Goal: Find specific page/section: Find specific page/section

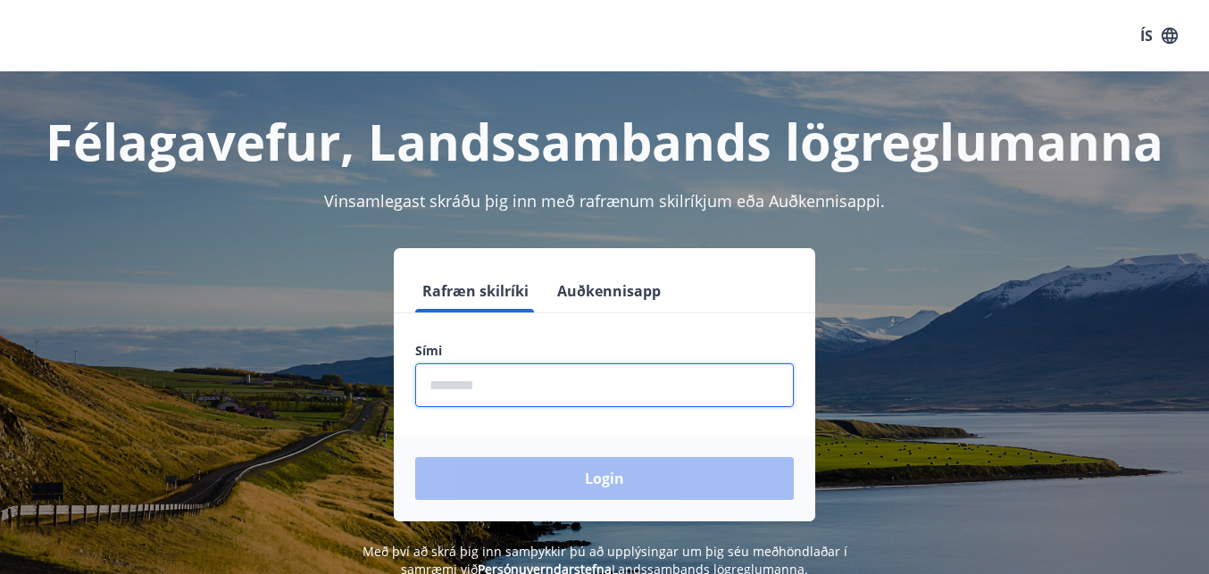
click at [532, 390] on input "phone" at bounding box center [604, 385] width 378 height 44
type input "********"
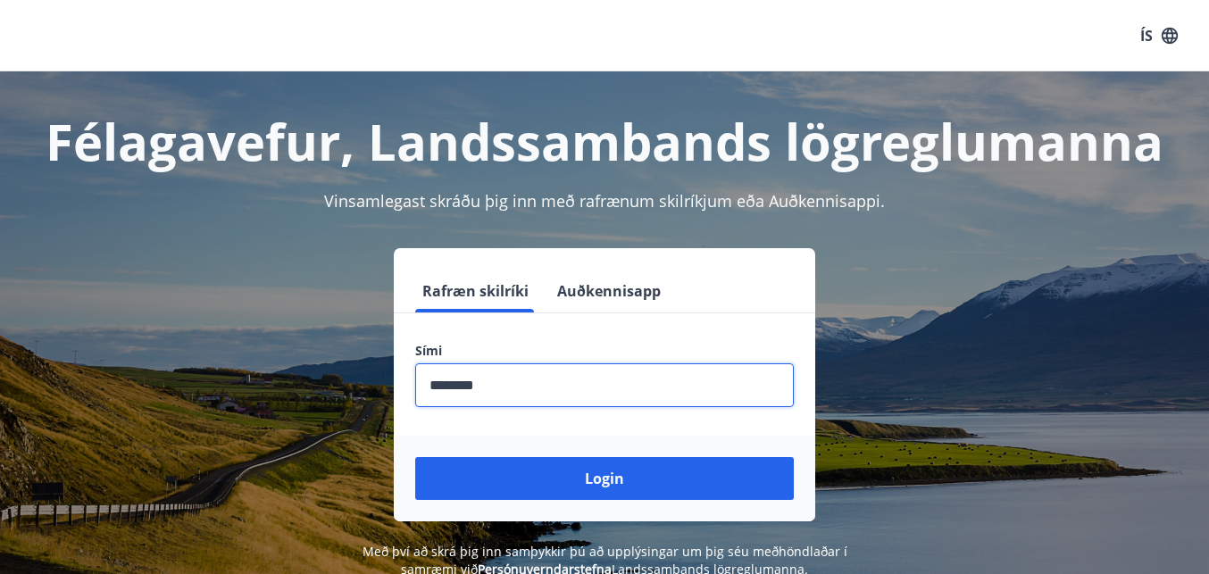
click at [599, 475] on button "Login" at bounding box center [604, 478] width 378 height 43
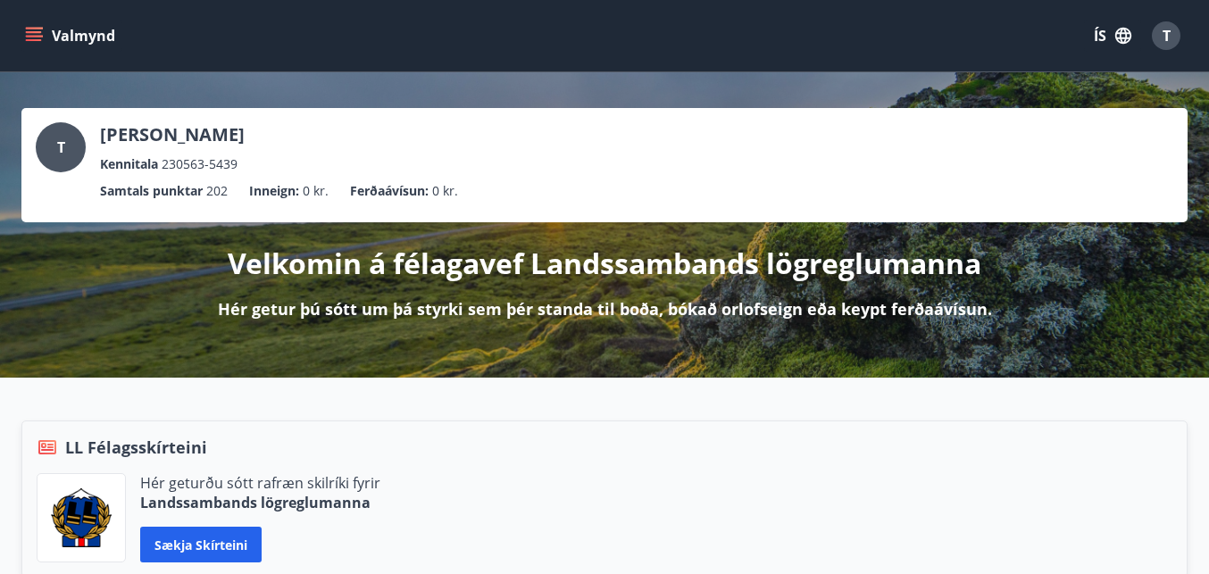
click at [36, 34] on icon "menu" at bounding box center [34, 36] width 18 height 18
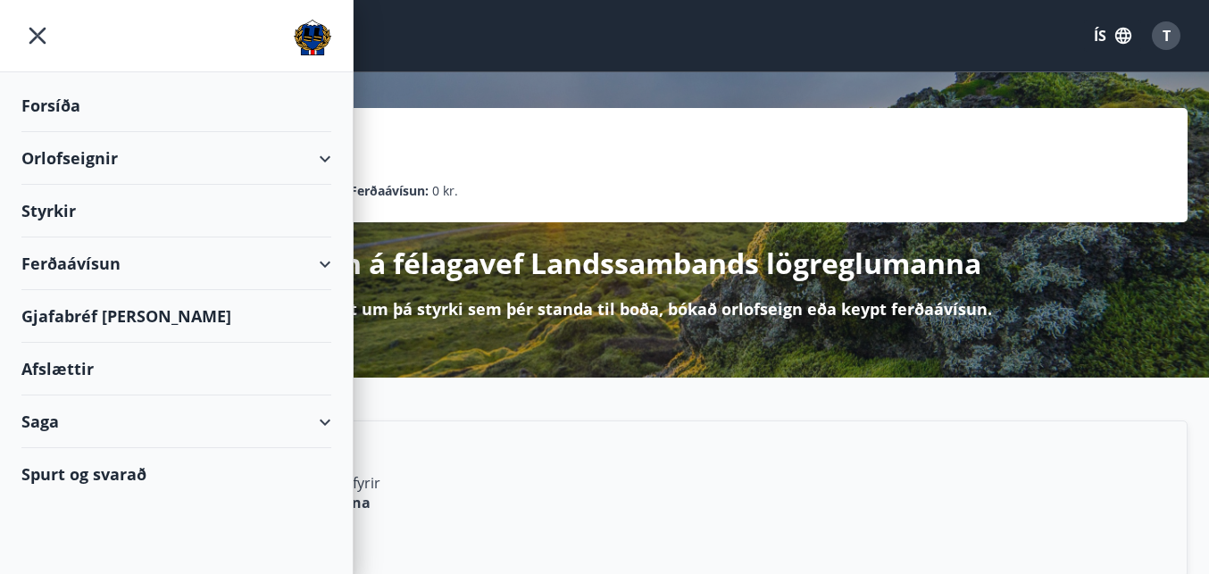
click at [163, 264] on div "Ferðaávísun" at bounding box center [176, 263] width 310 height 53
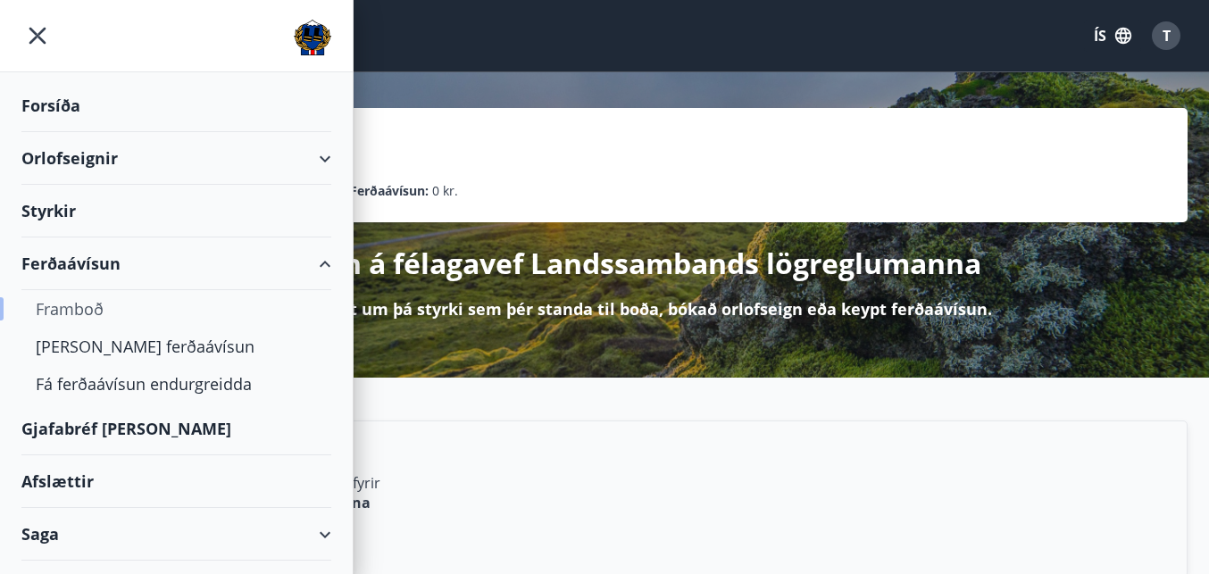
click at [74, 308] on div "Framboð" at bounding box center [176, 308] width 281 height 37
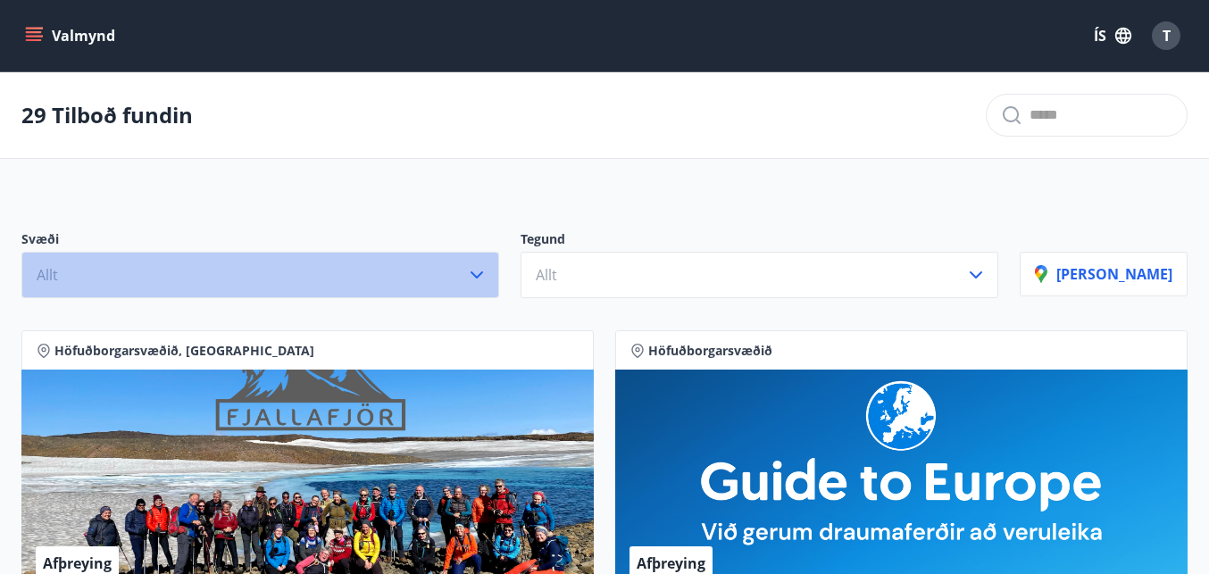
click at [483, 275] on icon "button" at bounding box center [476, 274] width 12 height 7
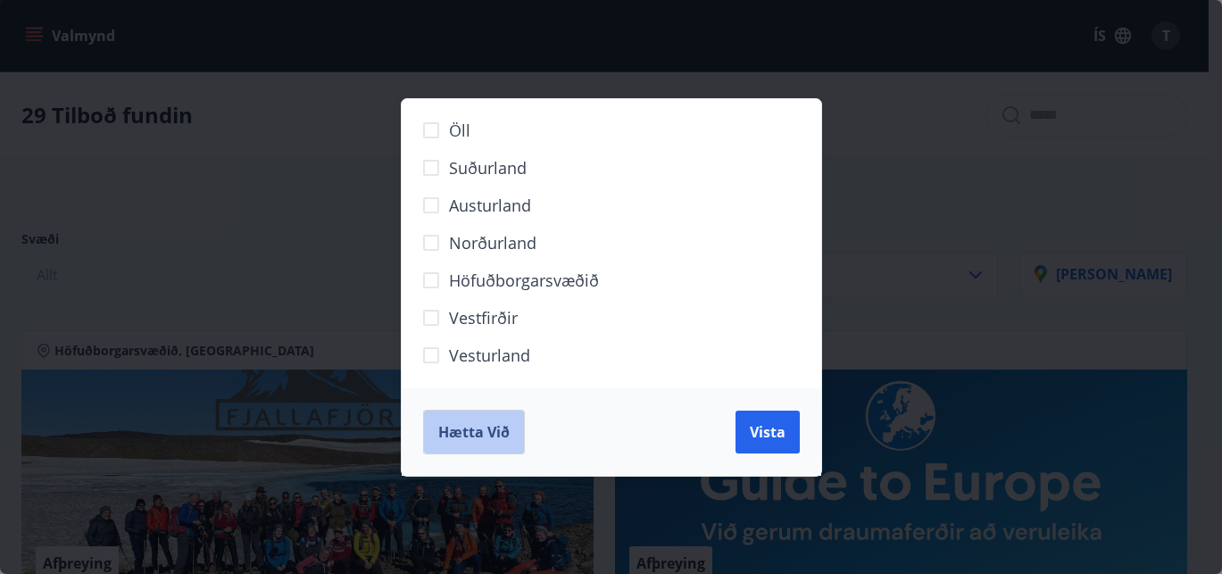
click at [496, 439] on span "Hætta við" at bounding box center [473, 432] width 71 height 20
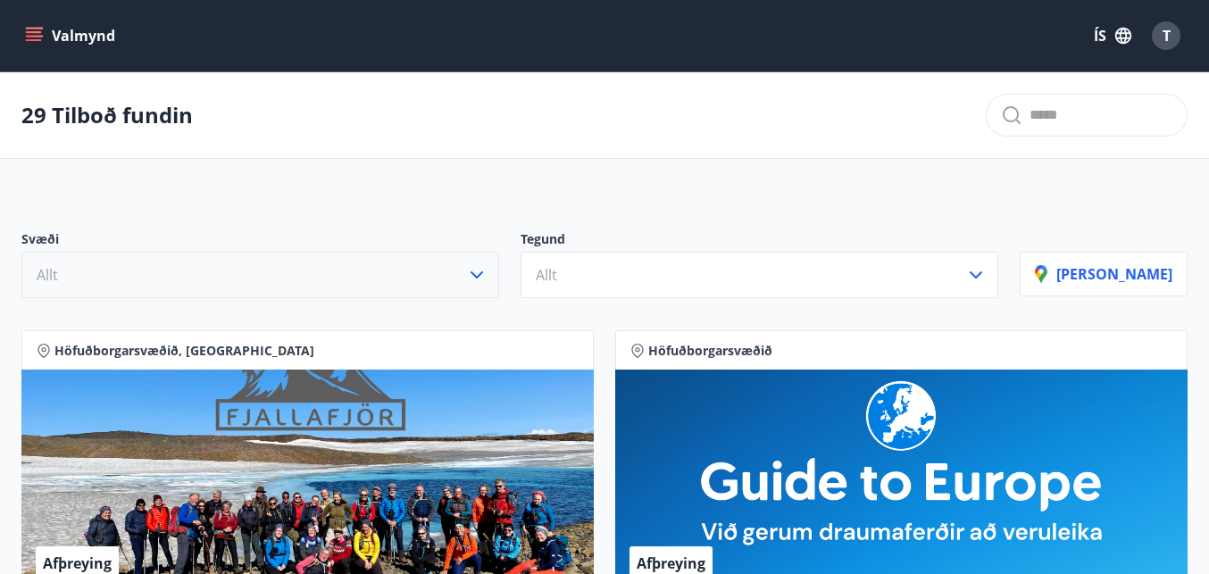
click at [35, 33] on icon "menu" at bounding box center [34, 36] width 18 height 18
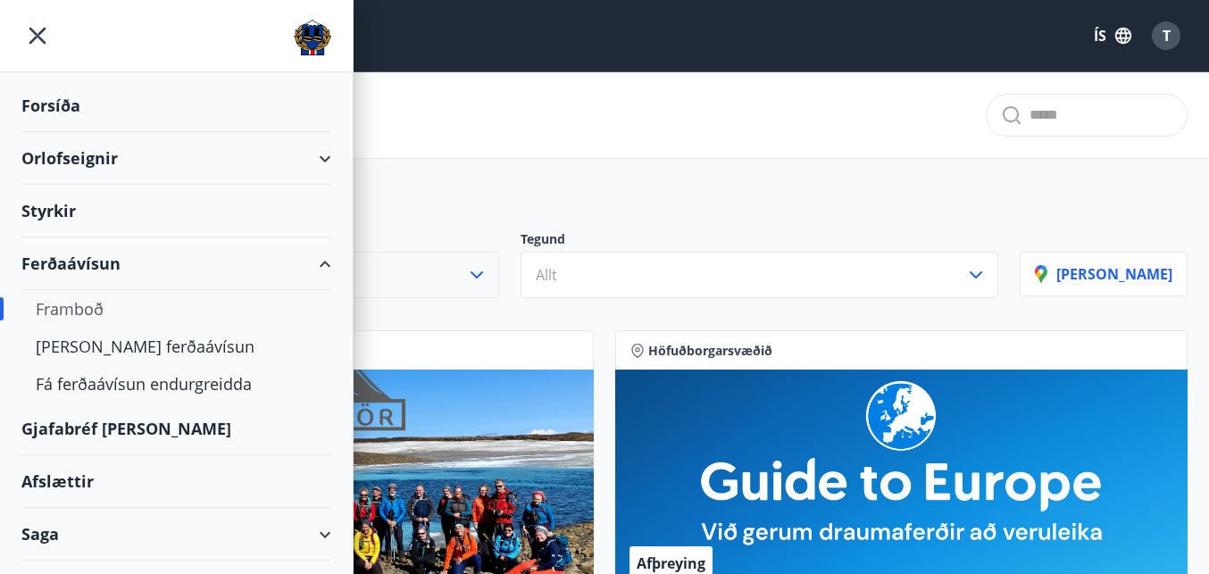
click at [109, 425] on div "Gjafabréf [PERSON_NAME]" at bounding box center [176, 429] width 310 height 53
